Goal: Information Seeking & Learning: Compare options

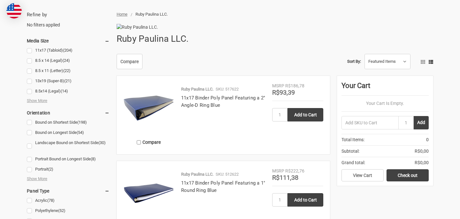
scroll to position [94, 0]
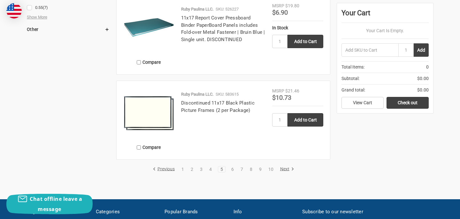
scroll to position [1082, 0]
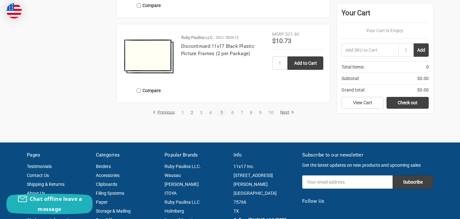
click at [194, 115] on link "2" at bounding box center [191, 113] width 7 height 4
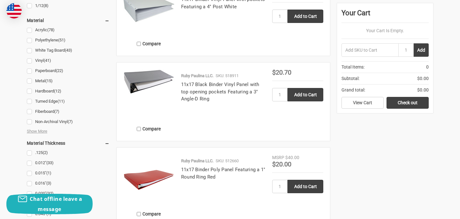
scroll to position [788, 0]
click at [28, 30] on link "Acrylic (78)" at bounding box center [68, 30] width 83 height 9
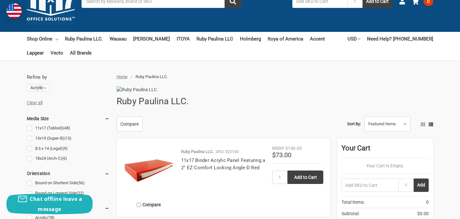
scroll to position [58, 0]
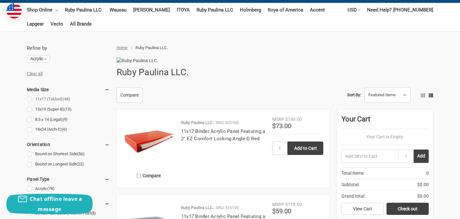
click at [32, 100] on link "11x17 (Tabloid) (48)" at bounding box center [68, 99] width 83 height 9
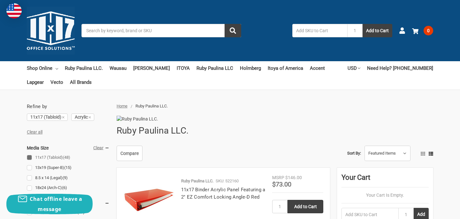
scroll to position [33, 0]
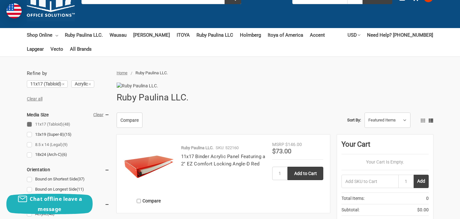
click at [31, 147] on link "8.5 x 14 (Legal) (9)" at bounding box center [68, 145] width 83 height 9
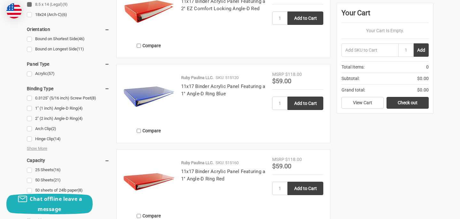
scroll to position [187, 0]
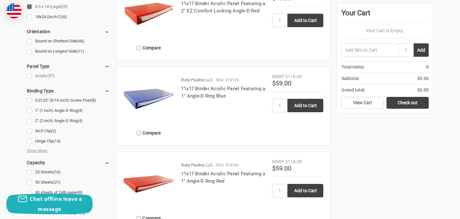
click at [46, 73] on link "Acrylic (57)" at bounding box center [68, 76] width 83 height 9
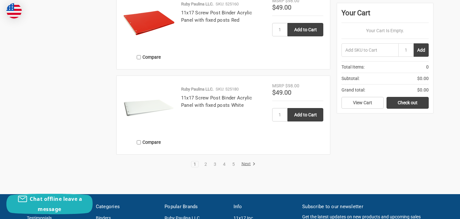
scroll to position [1031, 0]
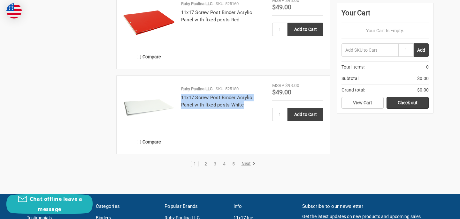
click at [204, 166] on link "2" at bounding box center [205, 164] width 7 height 4
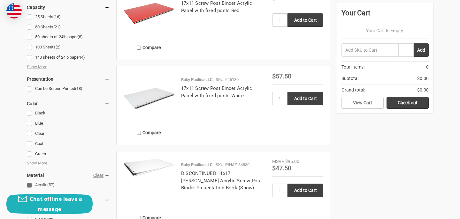
scroll to position [361, 0]
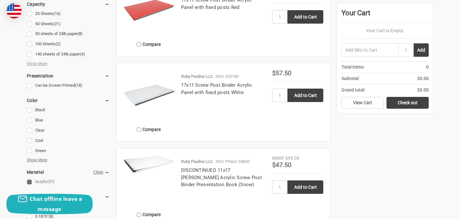
click at [45, 158] on span "Show More" at bounding box center [37, 160] width 20 height 6
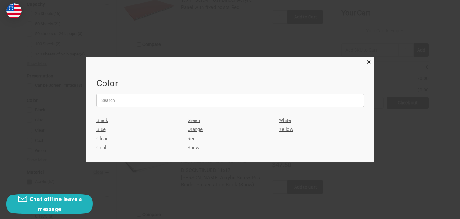
click at [285, 122] on link "White" at bounding box center [321, 120] width 85 height 9
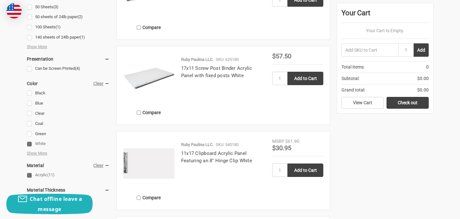
scroll to position [379, 0]
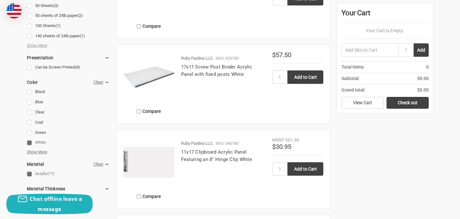
click at [47, 152] on span "Show More" at bounding box center [37, 152] width 20 height 6
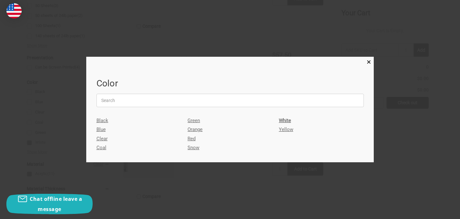
click at [198, 147] on link "Snow" at bounding box center [230, 147] width 85 height 9
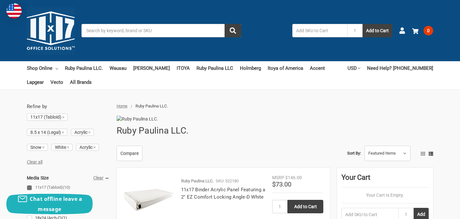
click at [159, 33] on input "Search" at bounding box center [161, 30] width 160 height 13
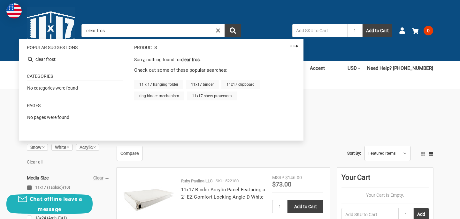
type input "clear frost"
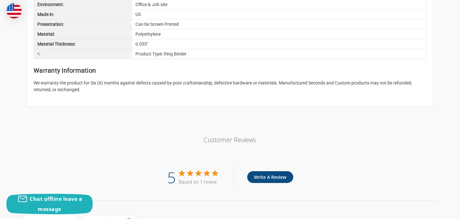
scroll to position [373, 0]
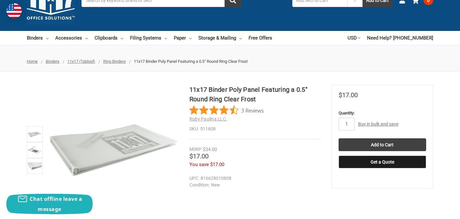
scroll to position [31, 0]
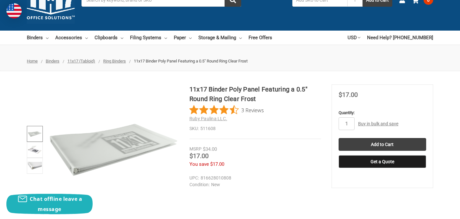
click at [36, 138] on img at bounding box center [35, 134] width 14 height 14
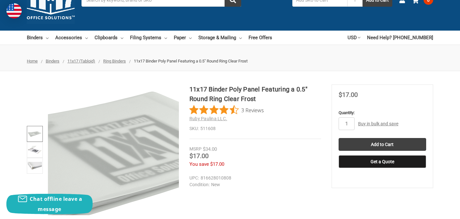
click at [126, 139] on img at bounding box center [85, 172] width 409 height 409
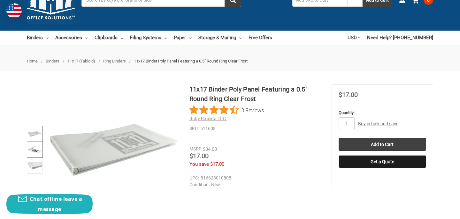
click at [41, 153] on img at bounding box center [35, 150] width 14 height 14
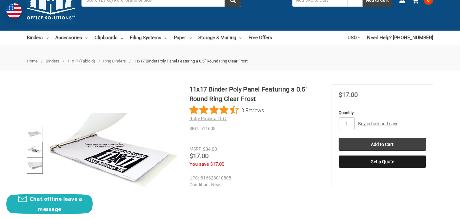
click at [35, 163] on img at bounding box center [35, 166] width 14 height 14
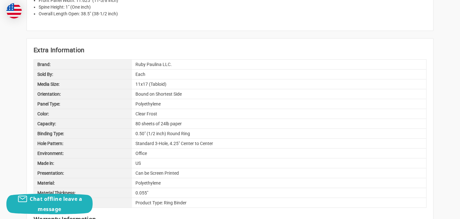
scroll to position [483, 0]
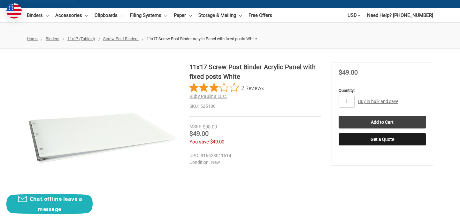
scroll to position [54, 0]
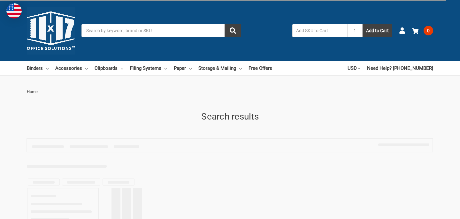
type input "clear frost"
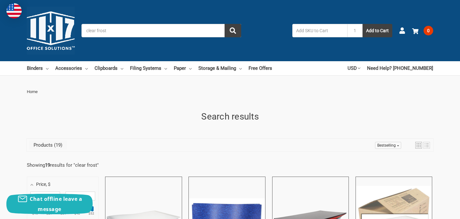
click at [46, 151] on div "Products 19 Bestselling Relevance Title: A-Z Title: Z-A Date: New to Old Date: …" at bounding box center [230, 145] width 407 height 13
click at [83, 70] on link "Accessories" at bounding box center [71, 68] width 33 height 14
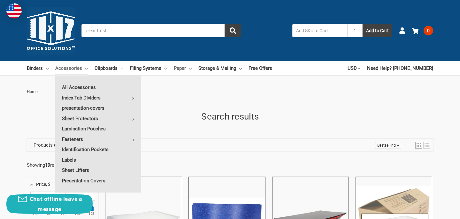
click at [183, 68] on link "Paper" at bounding box center [183, 68] width 18 height 14
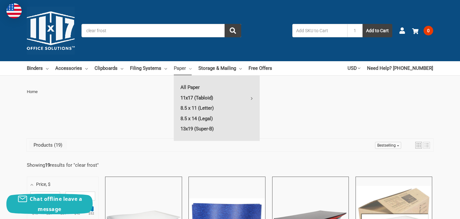
click at [199, 98] on link "11x17 (Tabloid)" at bounding box center [217, 98] width 86 height 10
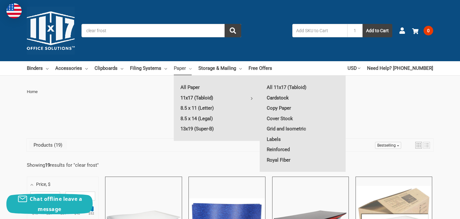
click at [286, 98] on link "Cardstock" at bounding box center [303, 98] width 86 height 10
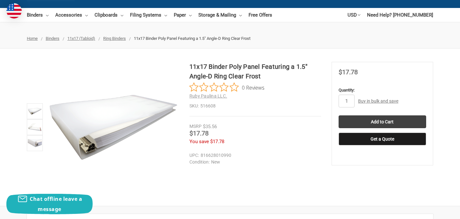
scroll to position [54, 0]
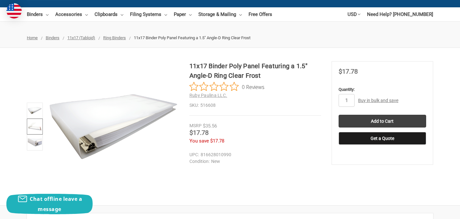
click at [34, 124] on img at bounding box center [35, 127] width 14 height 14
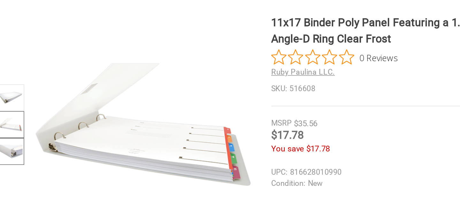
click at [37, 144] on img at bounding box center [35, 143] width 14 height 14
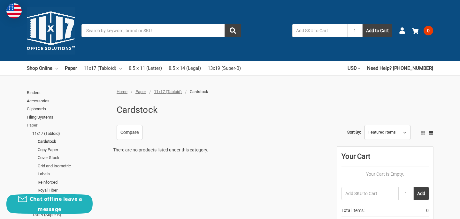
click at [43, 125] on link "Paper" at bounding box center [68, 125] width 83 height 8
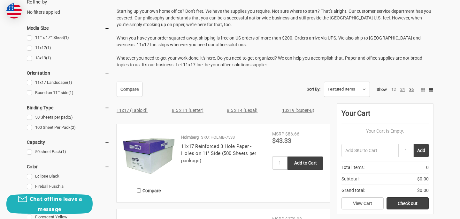
scroll to position [116, 0]
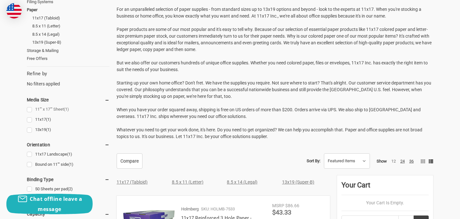
click at [59, 110] on link "11"" x 17"" Sheet (1)" at bounding box center [68, 109] width 83 height 9
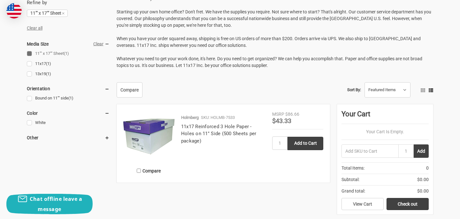
scroll to position [130, 0]
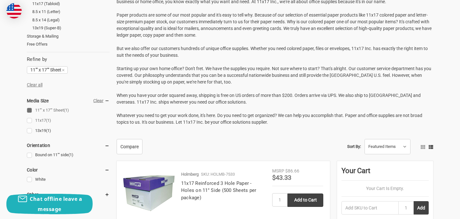
click at [45, 123] on link "11x17 (1)" at bounding box center [68, 121] width 83 height 9
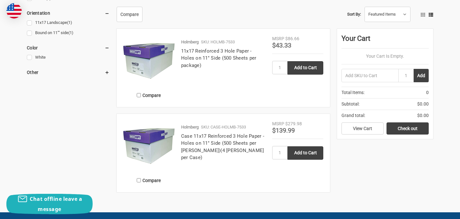
scroll to position [262, 0]
